Goal: Information Seeking & Learning: Understand process/instructions

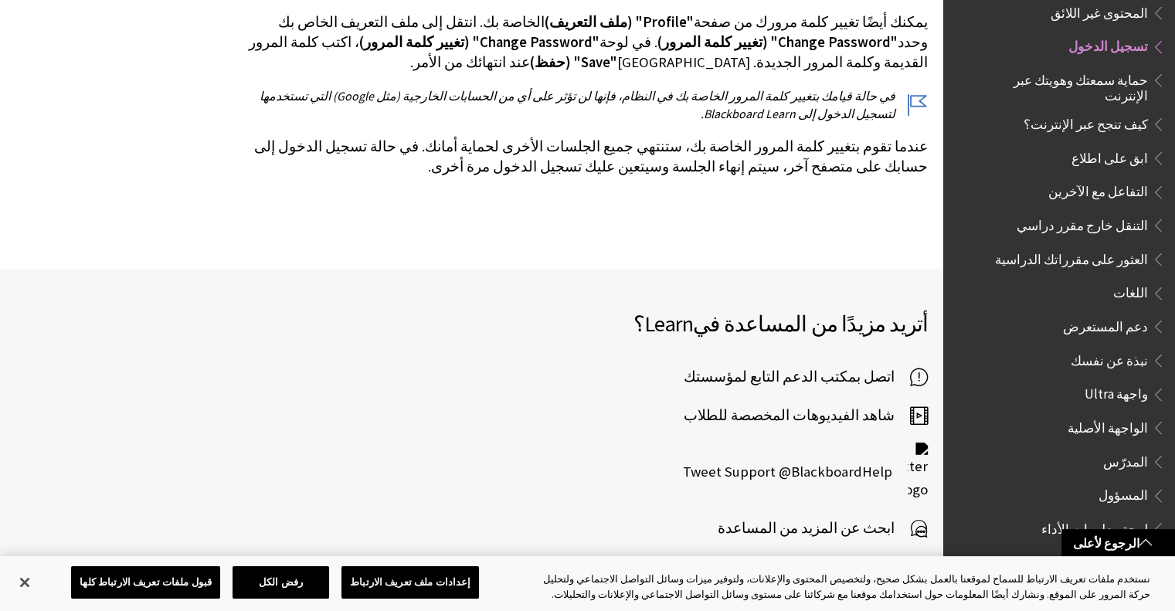
click at [1109, 34] on span "تسجيل الدخول" at bounding box center [1108, 44] width 80 height 21
click at [198, 580] on button "قبول ملفات تعريف الارتباط كلها" at bounding box center [145, 582] width 149 height 32
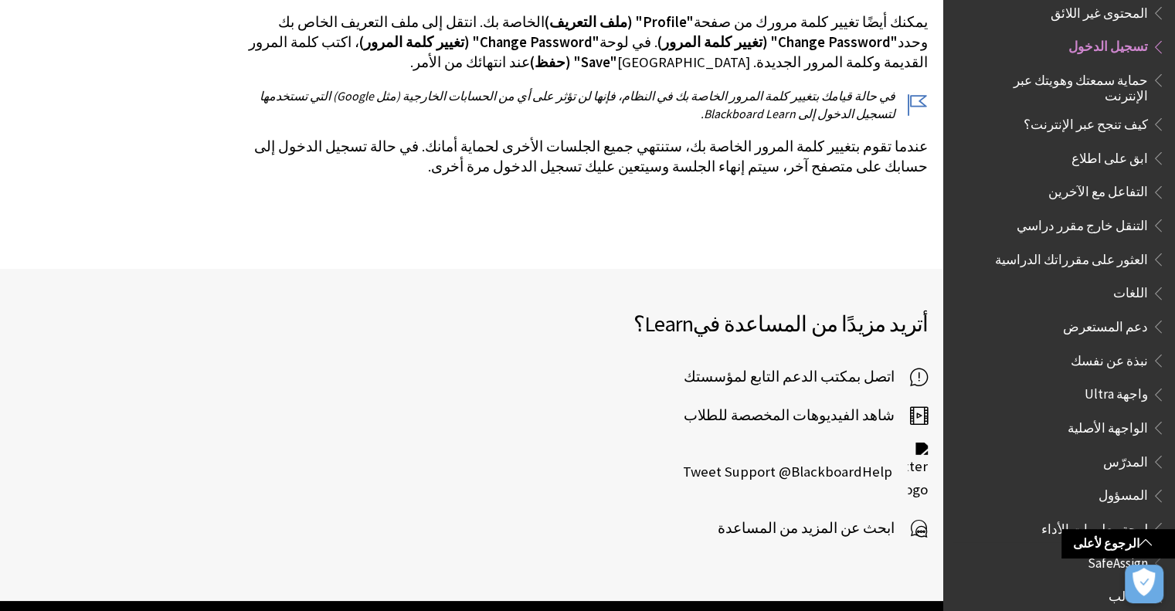
click at [1122, 67] on span "حماية سمعتك وهويتك عبر الإنترنت" at bounding box center [1062, 85] width 171 height 36
click at [1125, 39] on span "تسجيل الدخول" at bounding box center [1108, 44] width 80 height 21
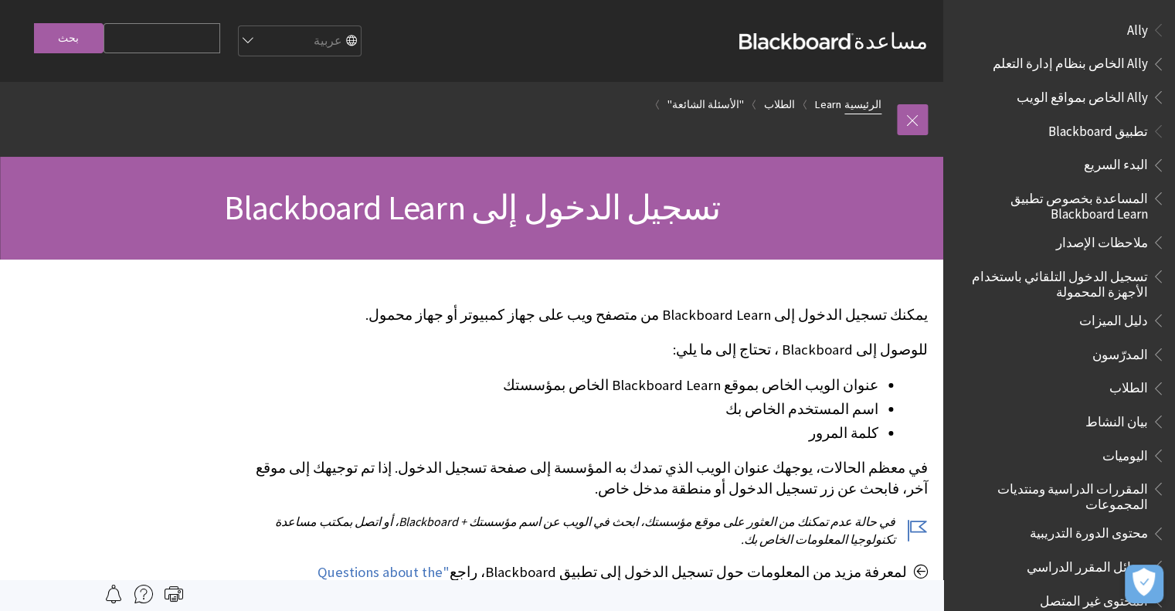
scroll to position [1239, 0]
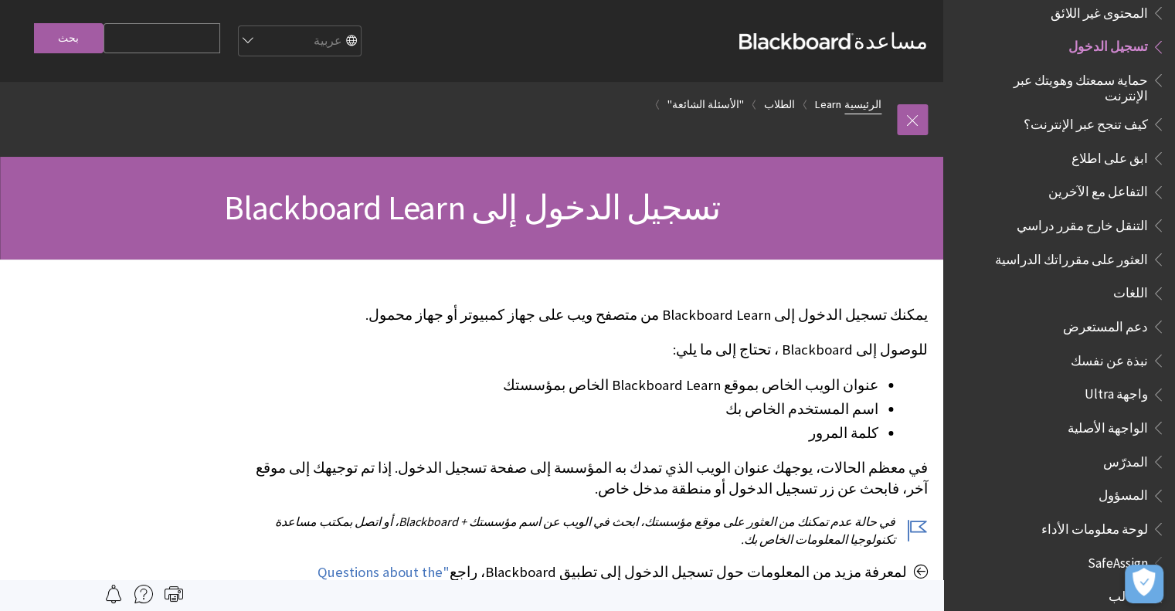
click at [854, 101] on link "الرئيسية" at bounding box center [862, 104] width 37 height 19
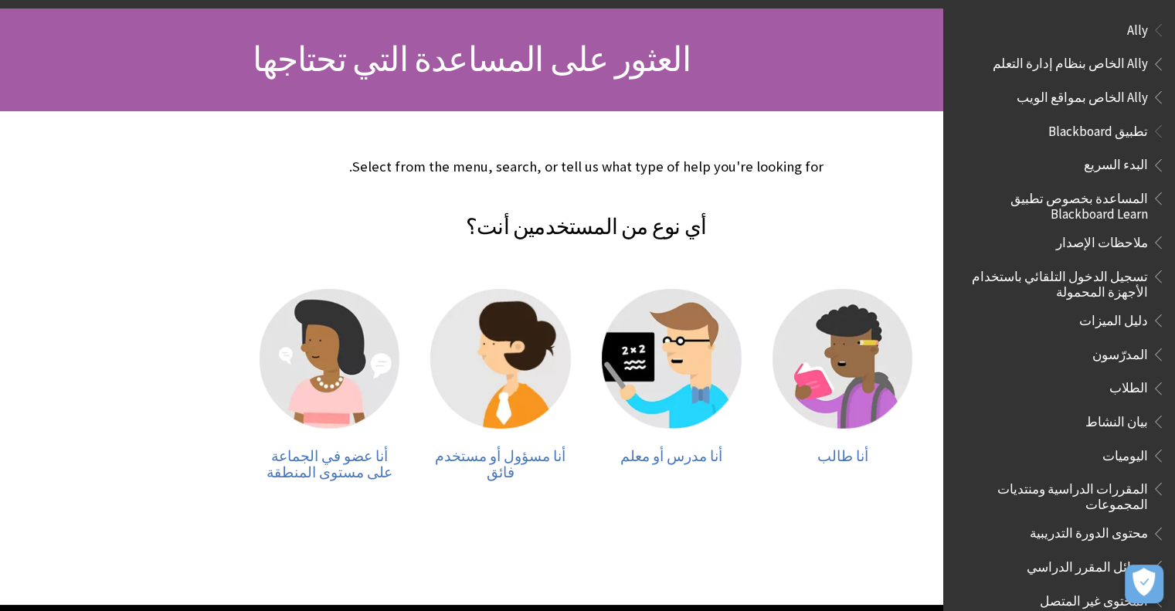
scroll to position [185, 0]
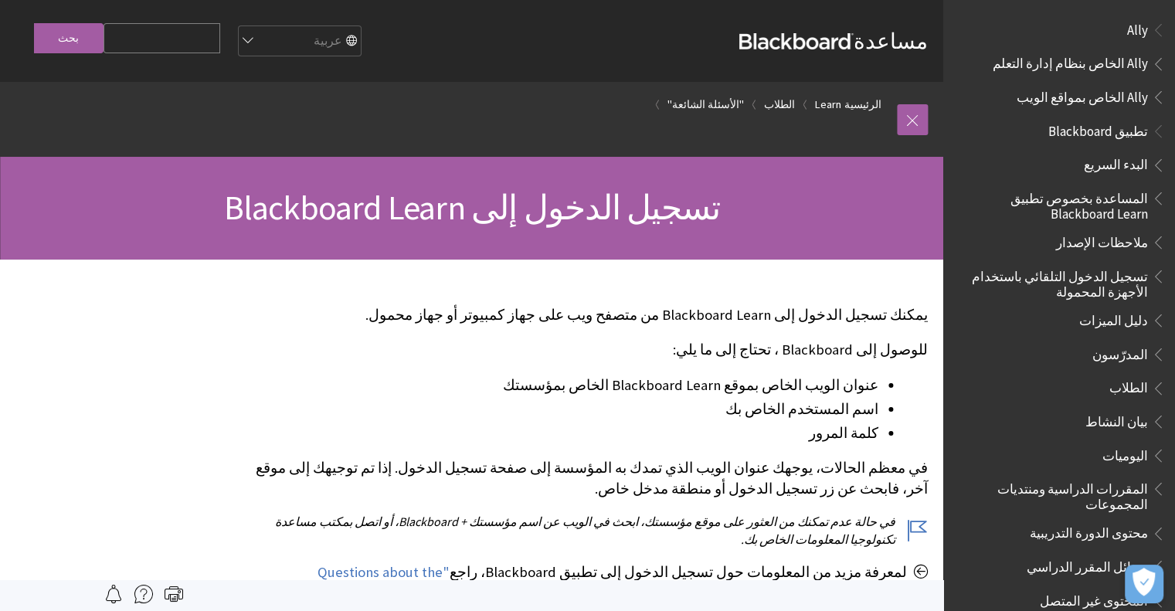
scroll to position [1239, 0]
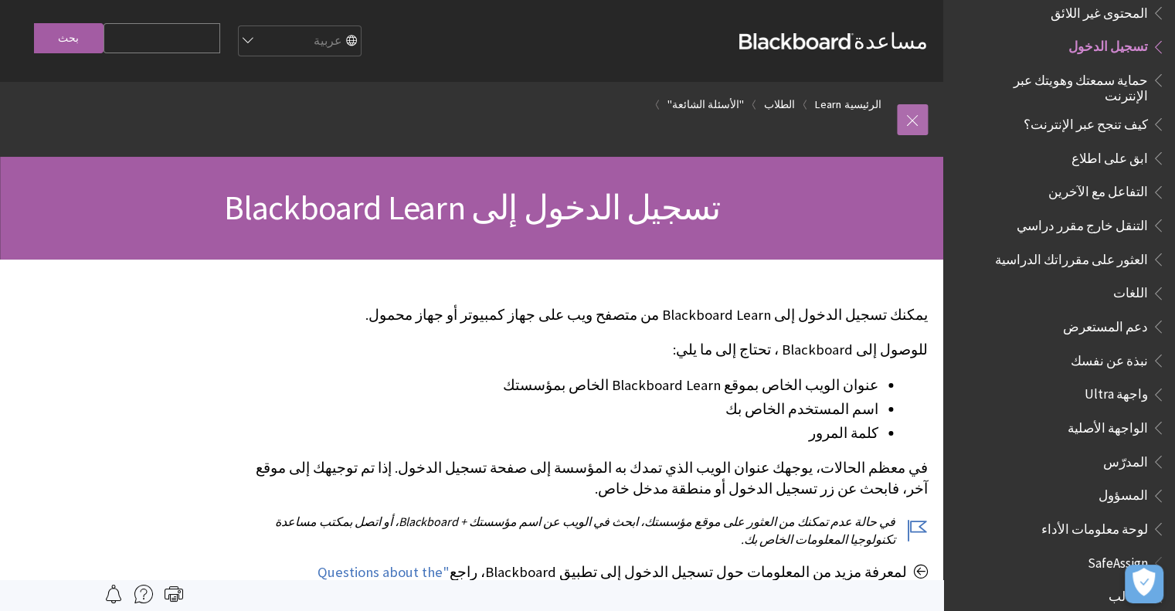
click at [905, 124] on link at bounding box center [912, 119] width 31 height 31
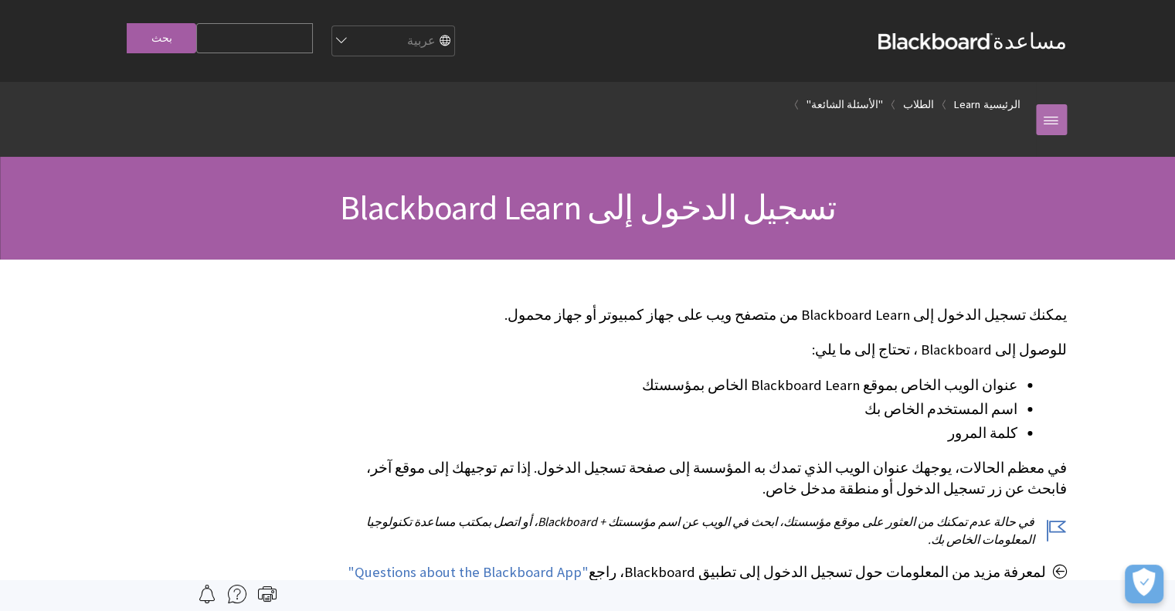
click at [905, 124] on ol "الرئيسية Learn الطلاب "الأسئلة الشائعة"" at bounding box center [572, 105] width 927 height 46
